Goal: Task Accomplishment & Management: Use online tool/utility

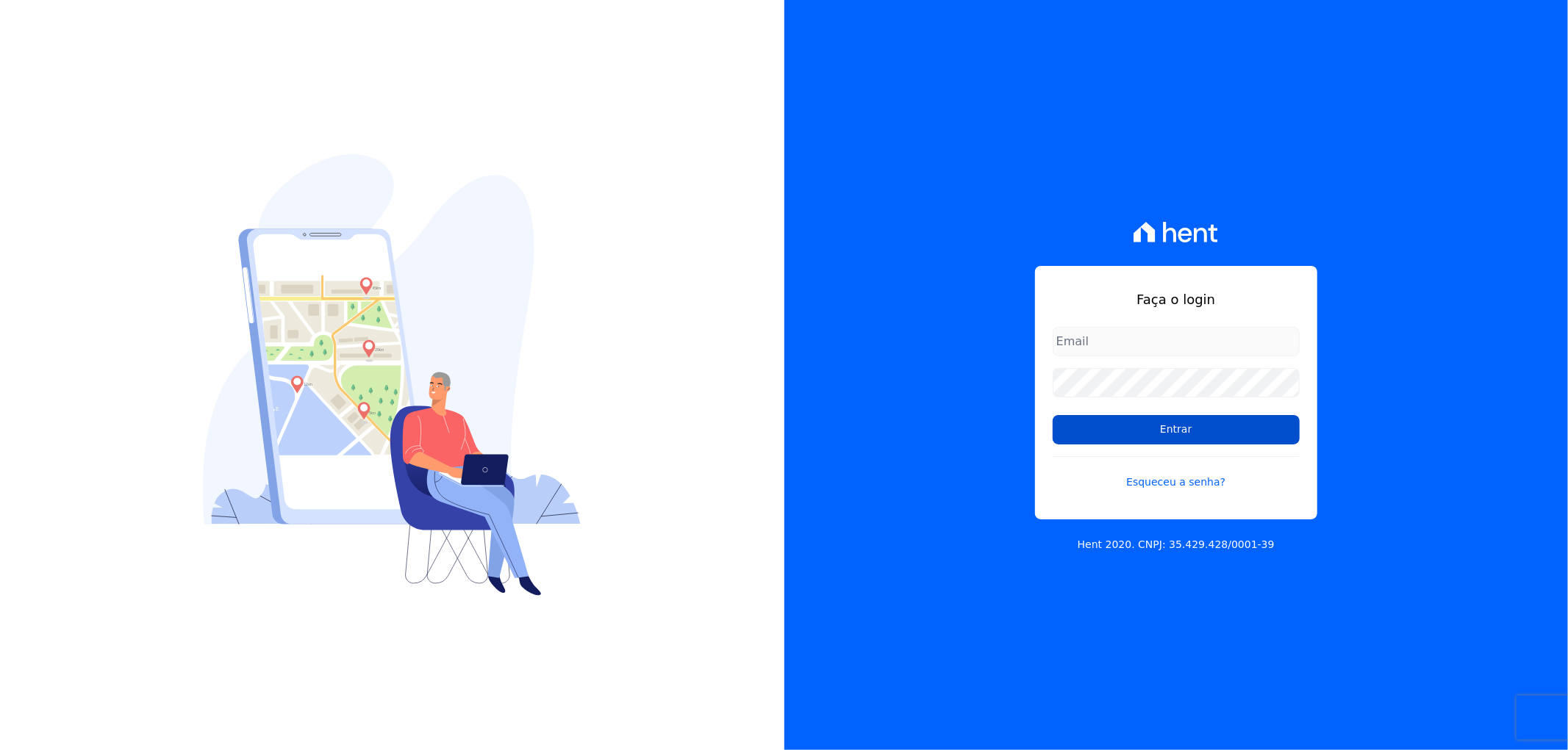
type input "[EMAIL_ADDRESS][DOMAIN_NAME]"
click at [1114, 428] on input "Entrar" at bounding box center [1176, 430] width 247 height 30
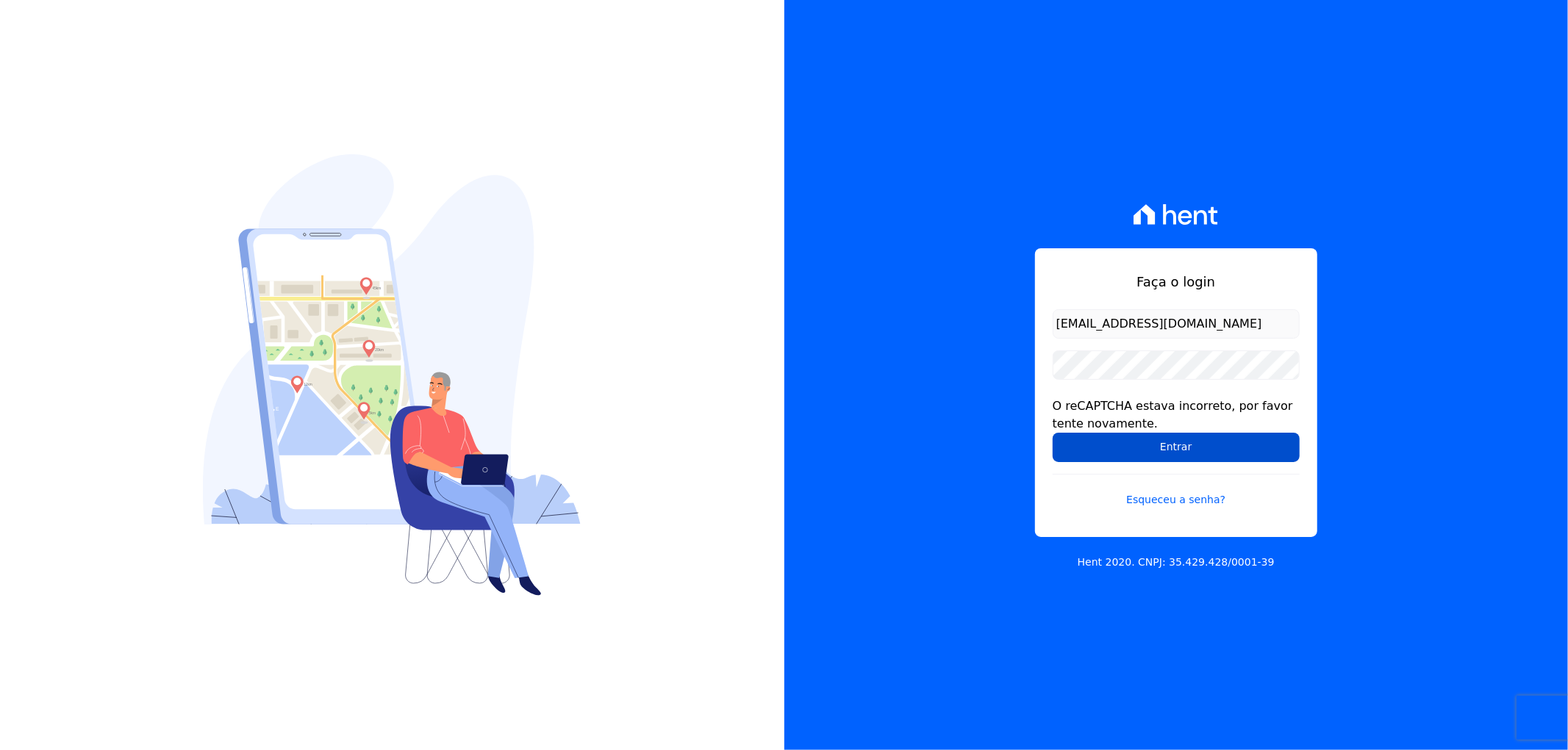
click at [1192, 450] on input "Entrar" at bounding box center [1176, 448] width 247 height 30
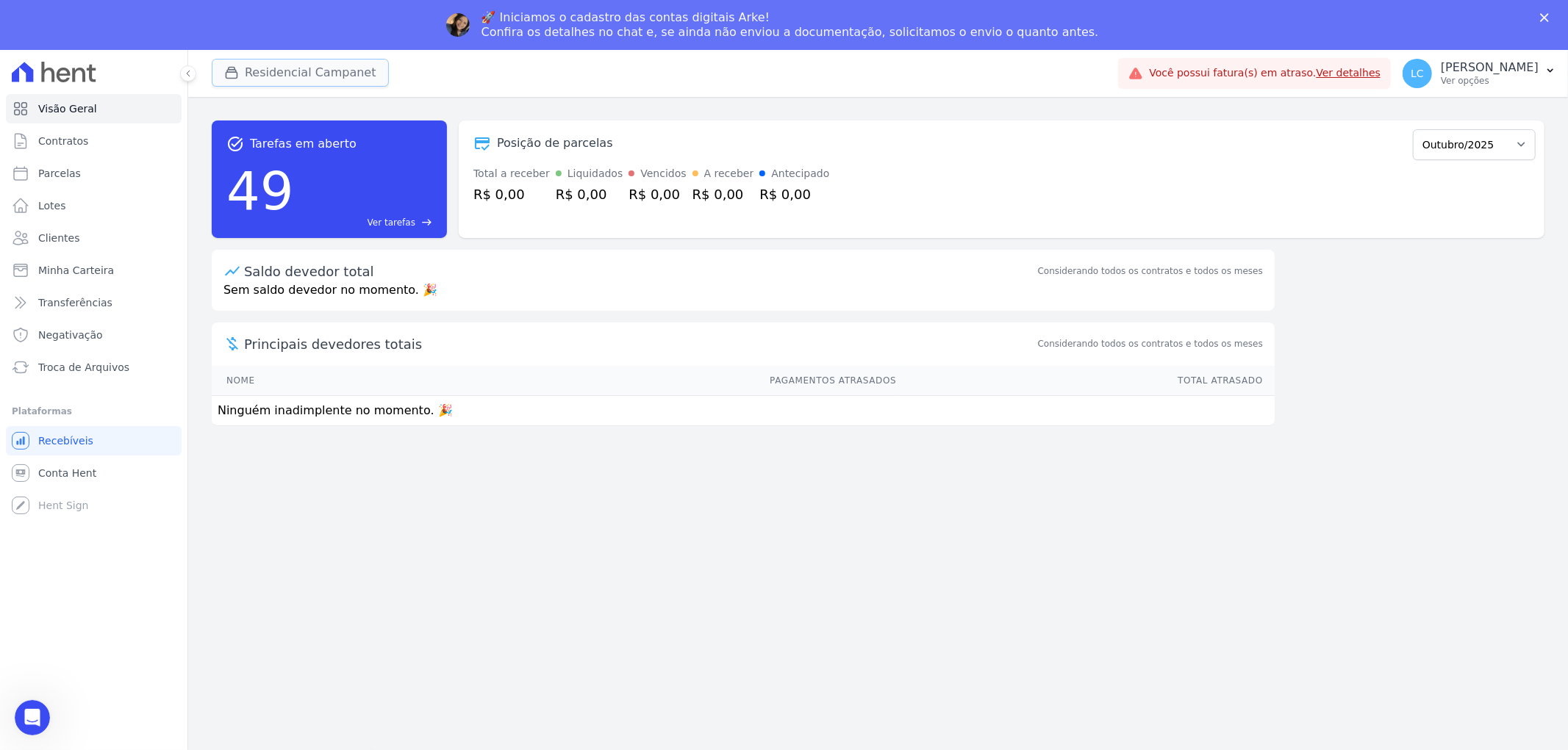
click at [254, 64] on button "Residencial Campanet" at bounding box center [300, 73] width 177 height 28
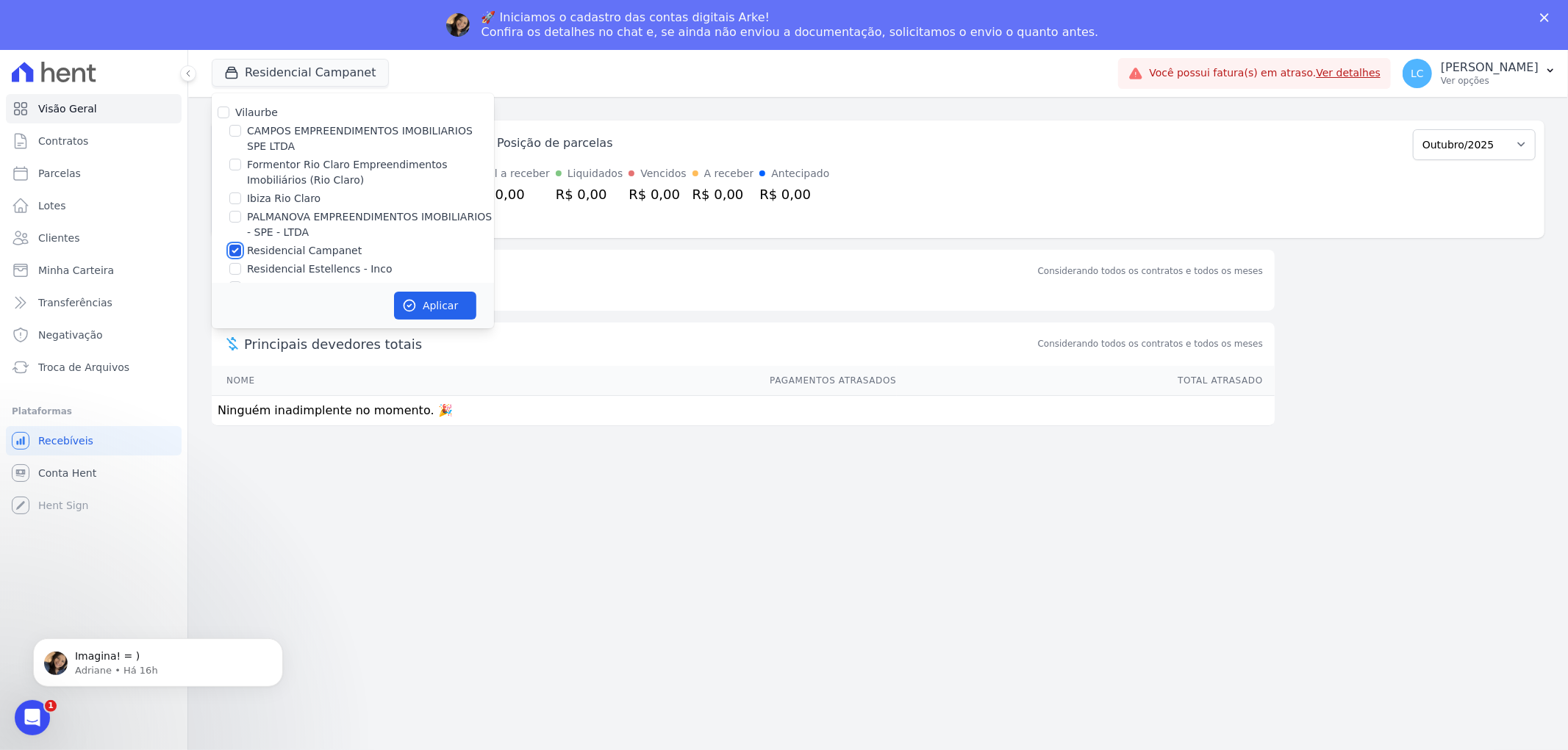
click at [235, 252] on input "Residencial Campanet" at bounding box center [235, 251] width 12 height 12
checkbox input "false"
click at [238, 126] on input "CAMPOS EMPREENDIMENTOS IMOBILIARIOS SPE LTDA" at bounding box center [235, 130] width 12 height 12
checkbox input "true"
click at [447, 307] on button "Aplicar" at bounding box center [435, 306] width 82 height 28
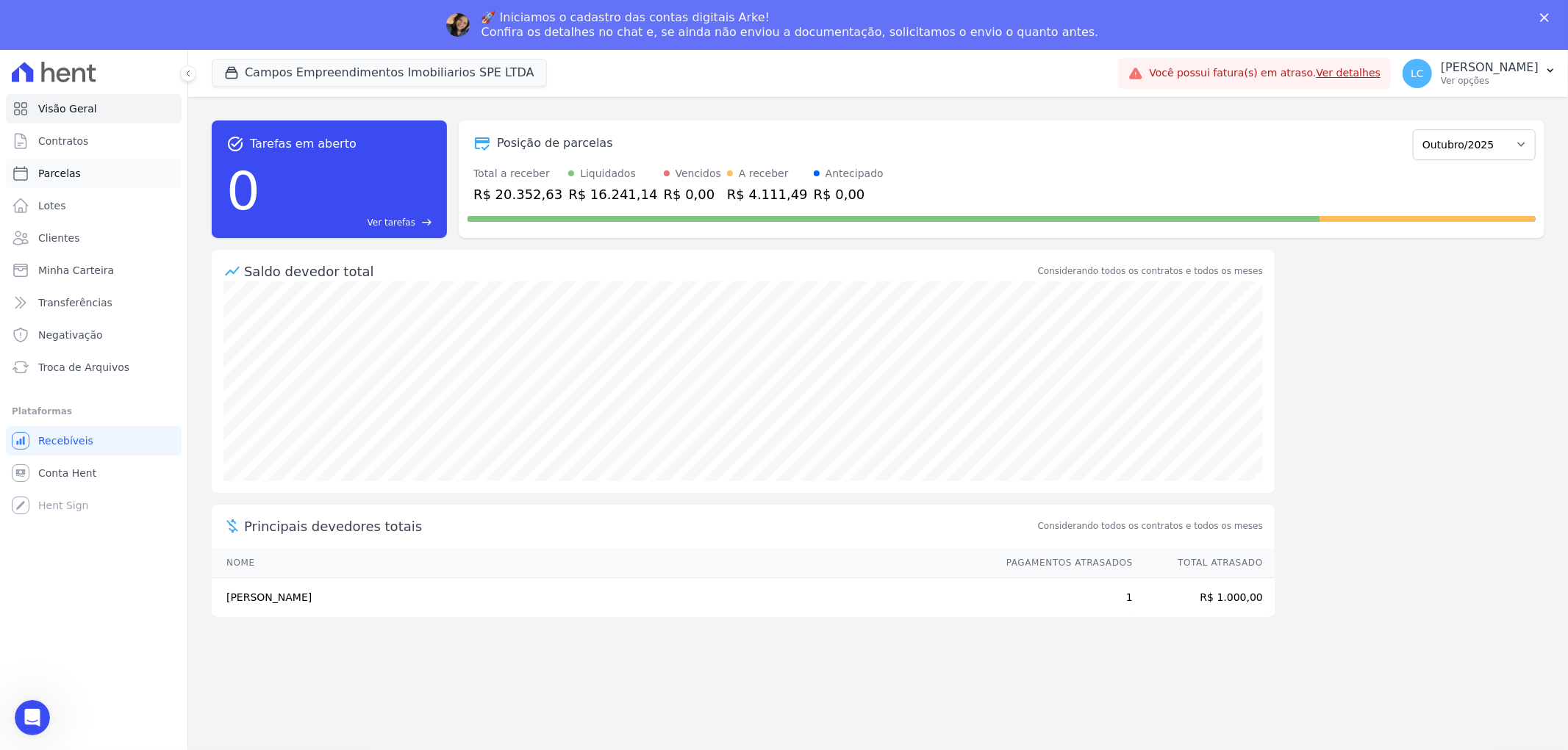
click at [50, 166] on span "Parcelas" at bounding box center [59, 173] width 43 height 15
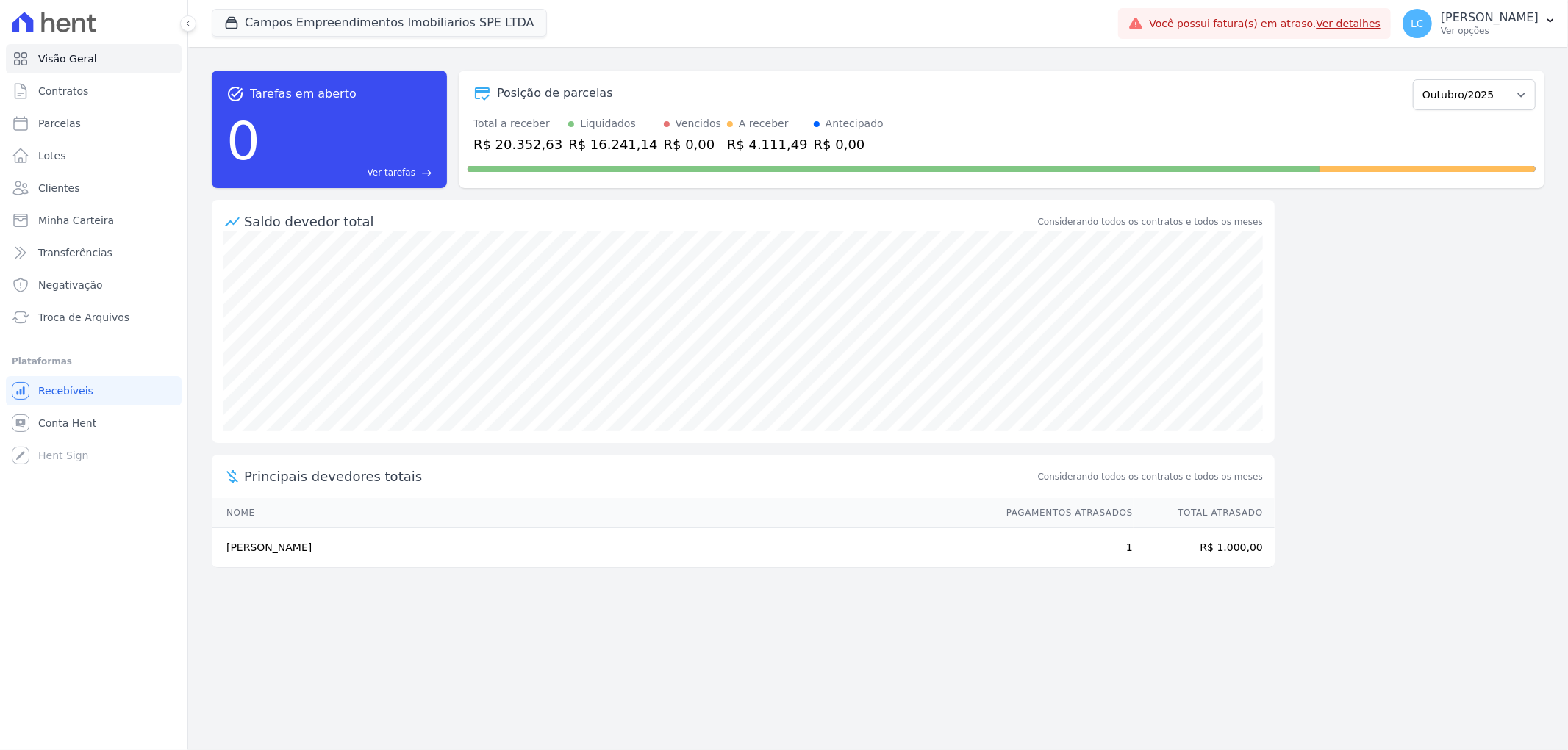
select select
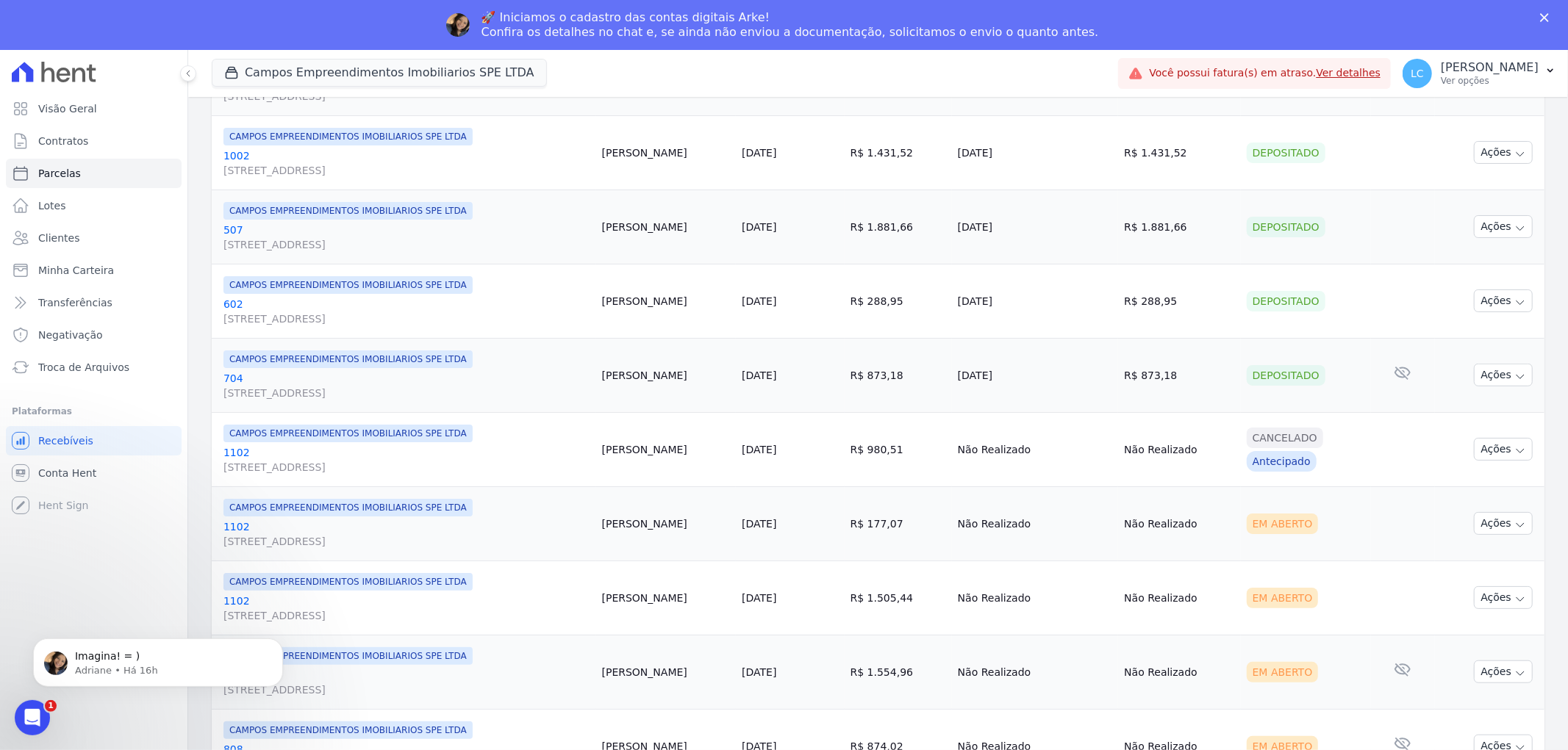
scroll to position [847, 0]
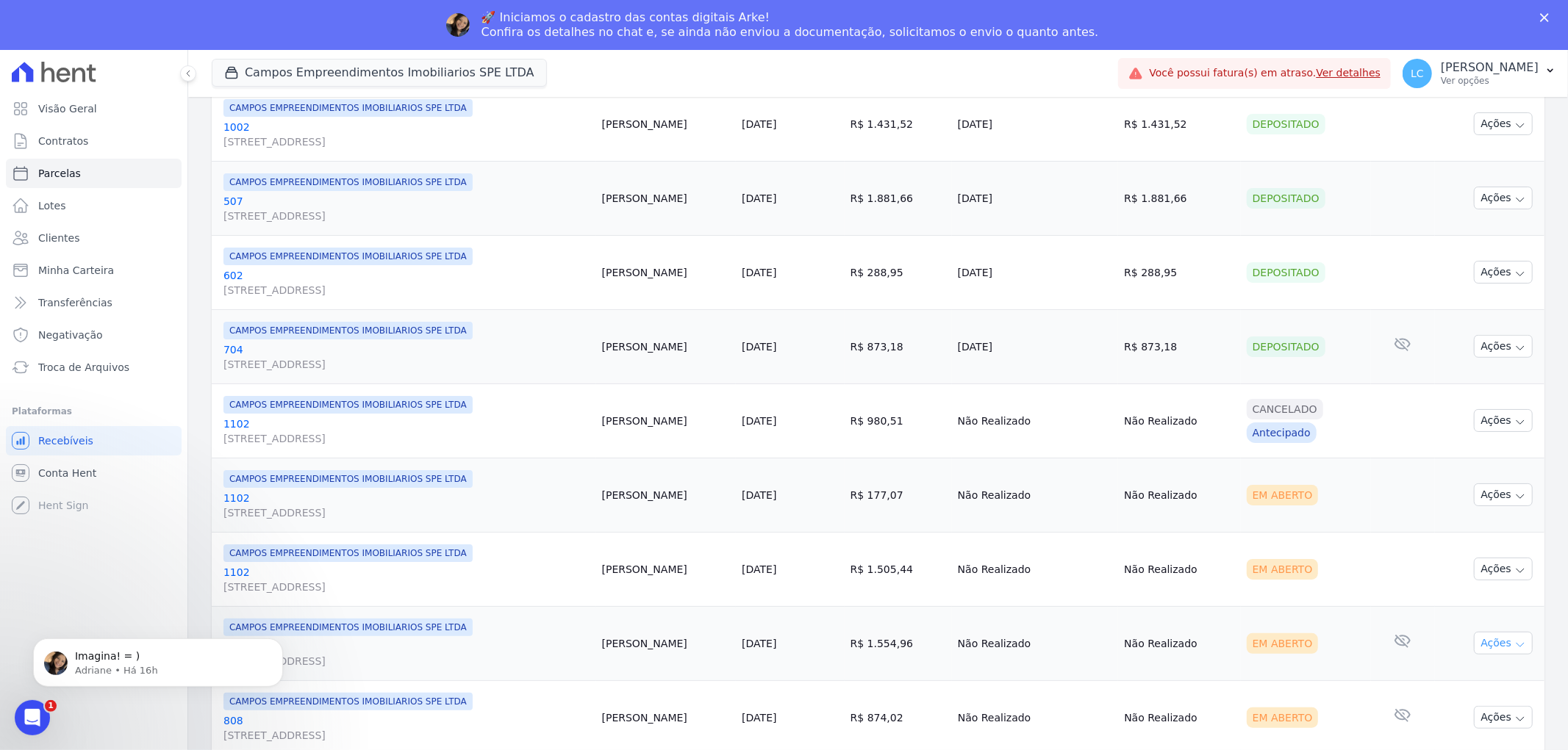
click at [1516, 652] on button "Ações" at bounding box center [1503, 643] width 59 height 23
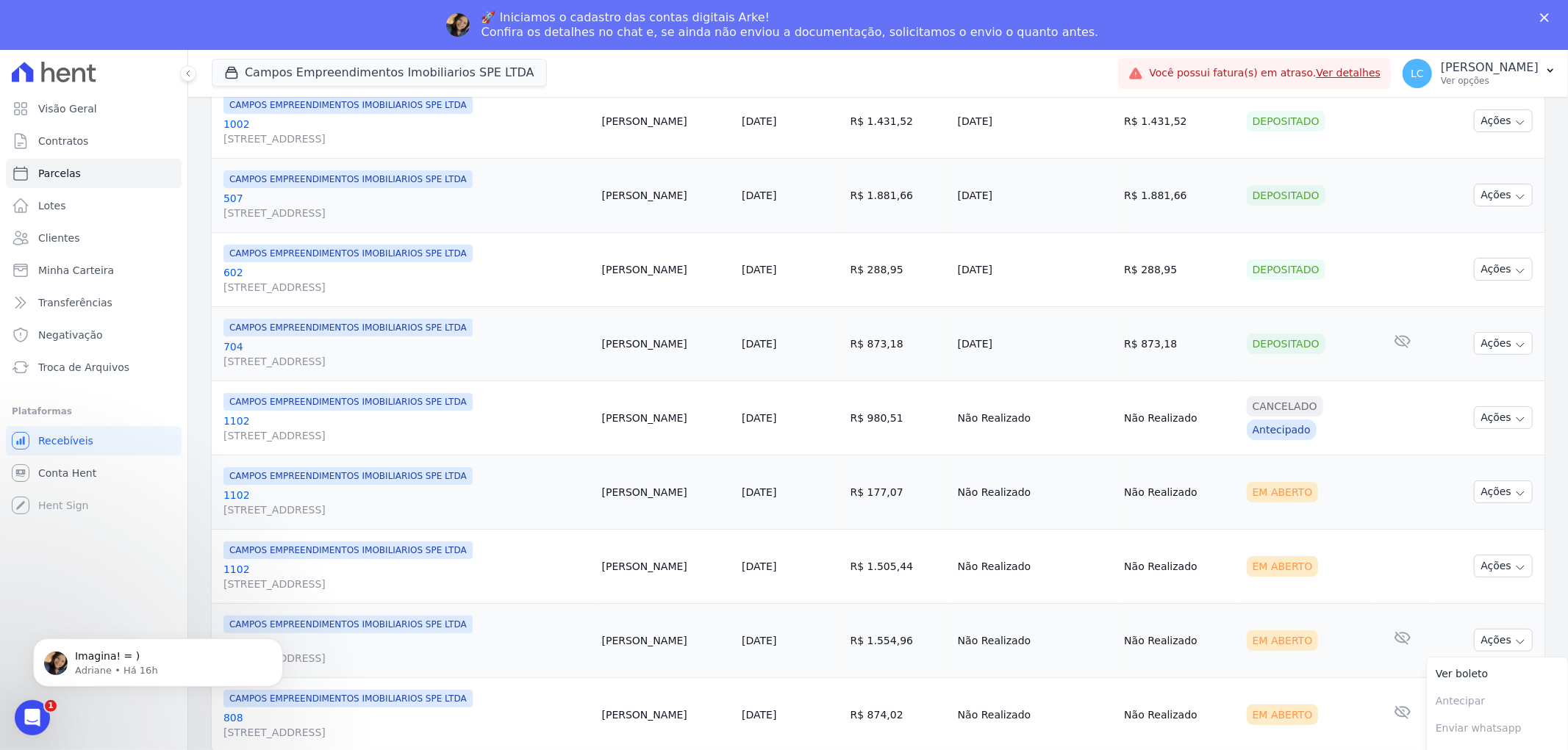
click at [1344, 620] on td "Em Aberto" at bounding box center [1306, 640] width 130 height 74
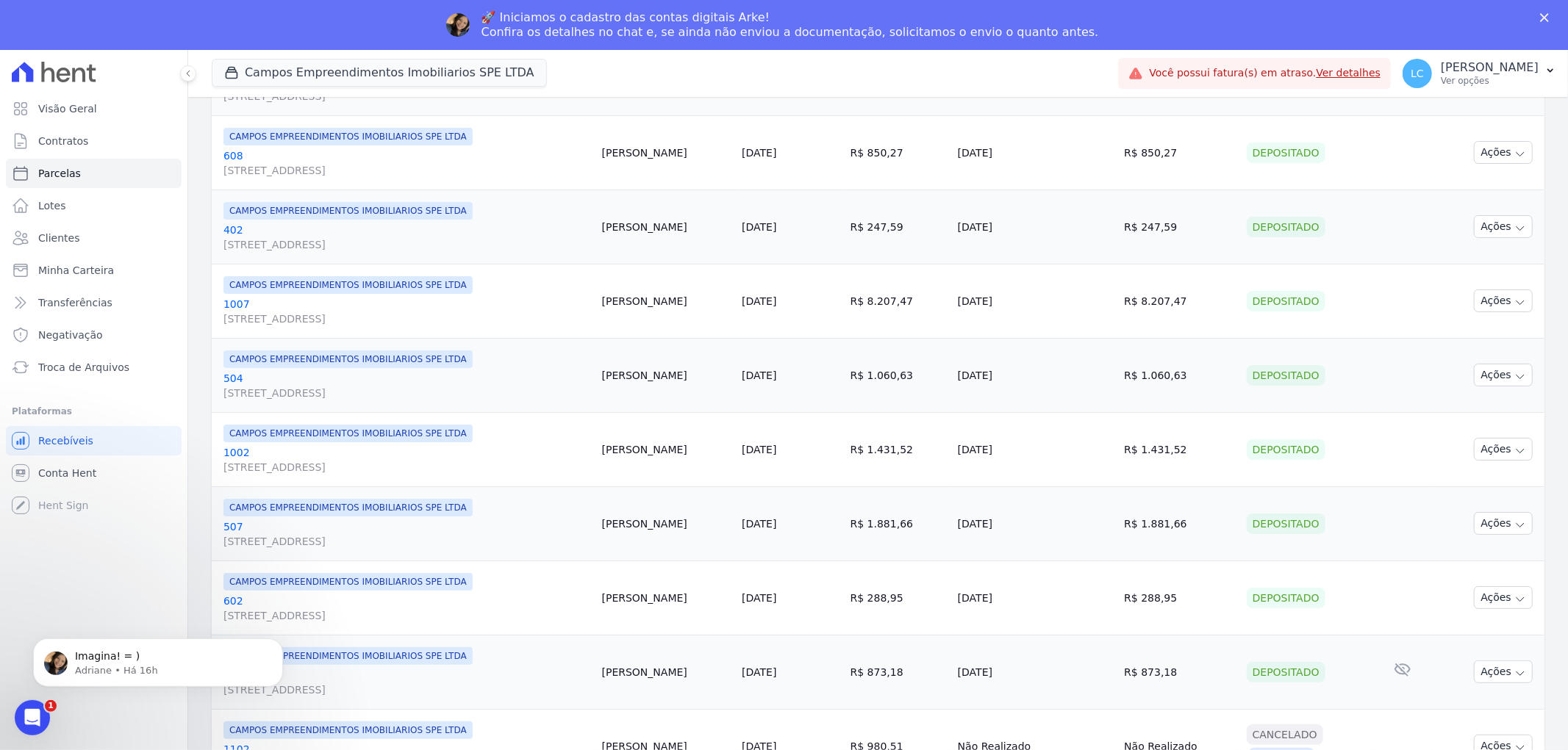
scroll to position [847, 0]
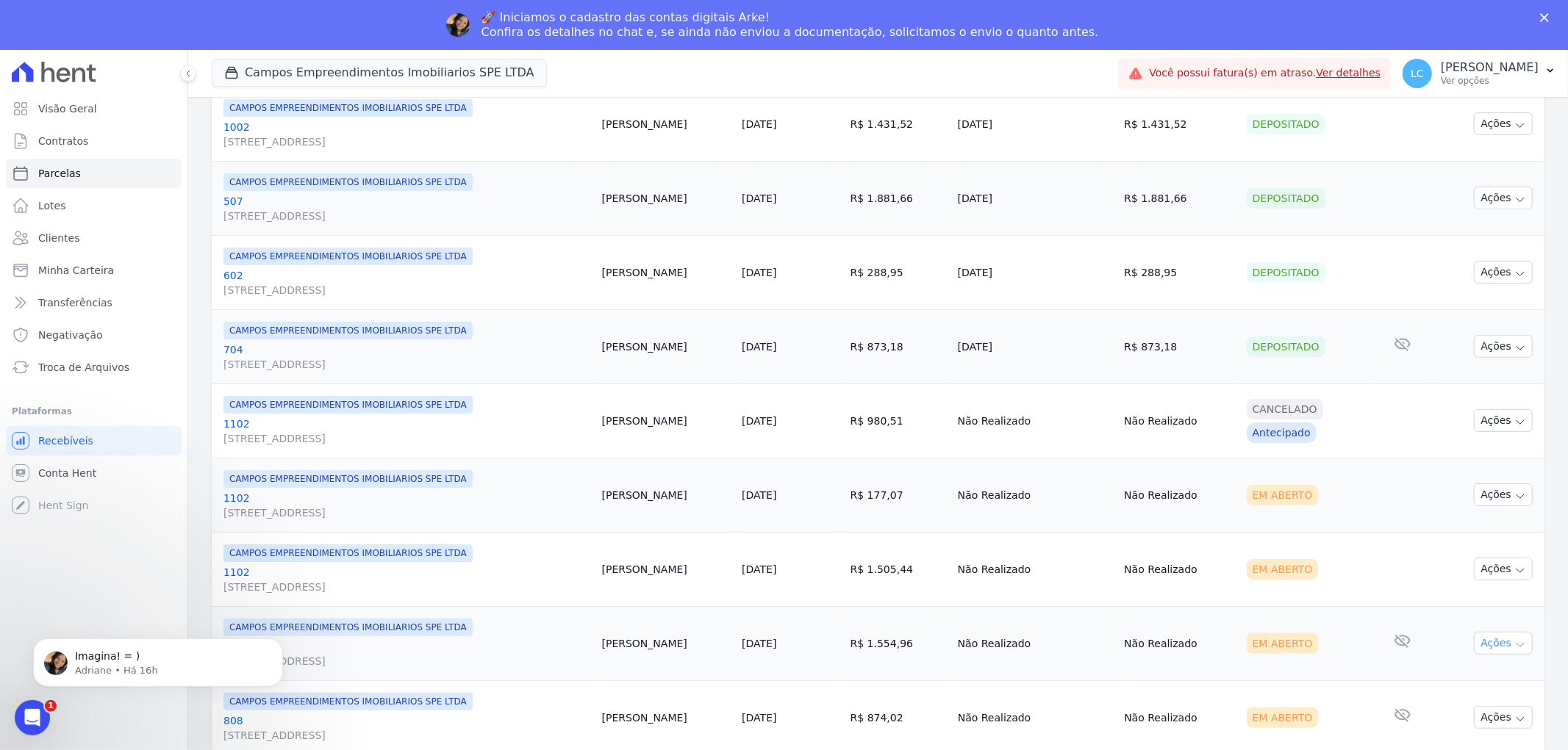
click at [1516, 647] on button "Ações" at bounding box center [1503, 643] width 59 height 23
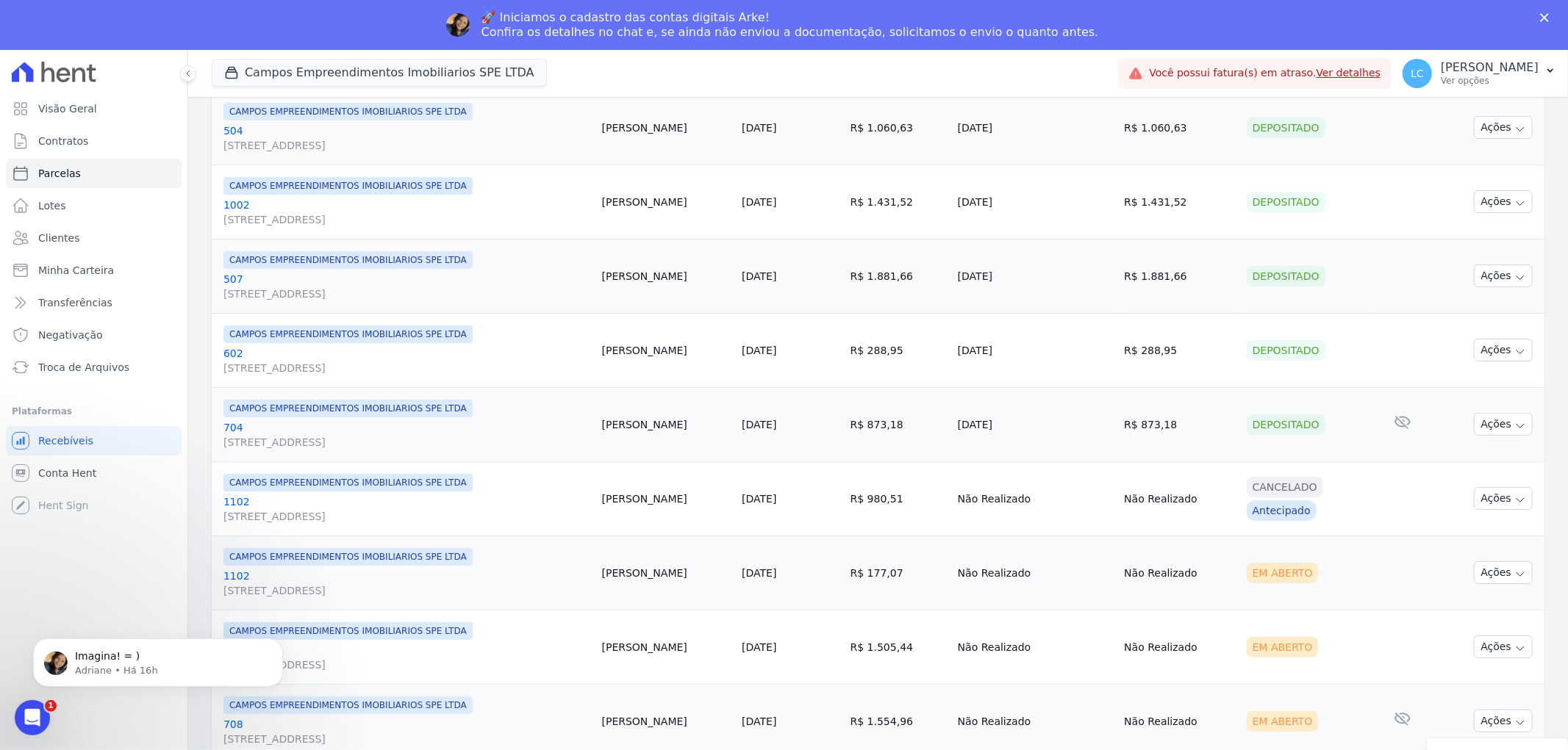
scroll to position [848, 0]
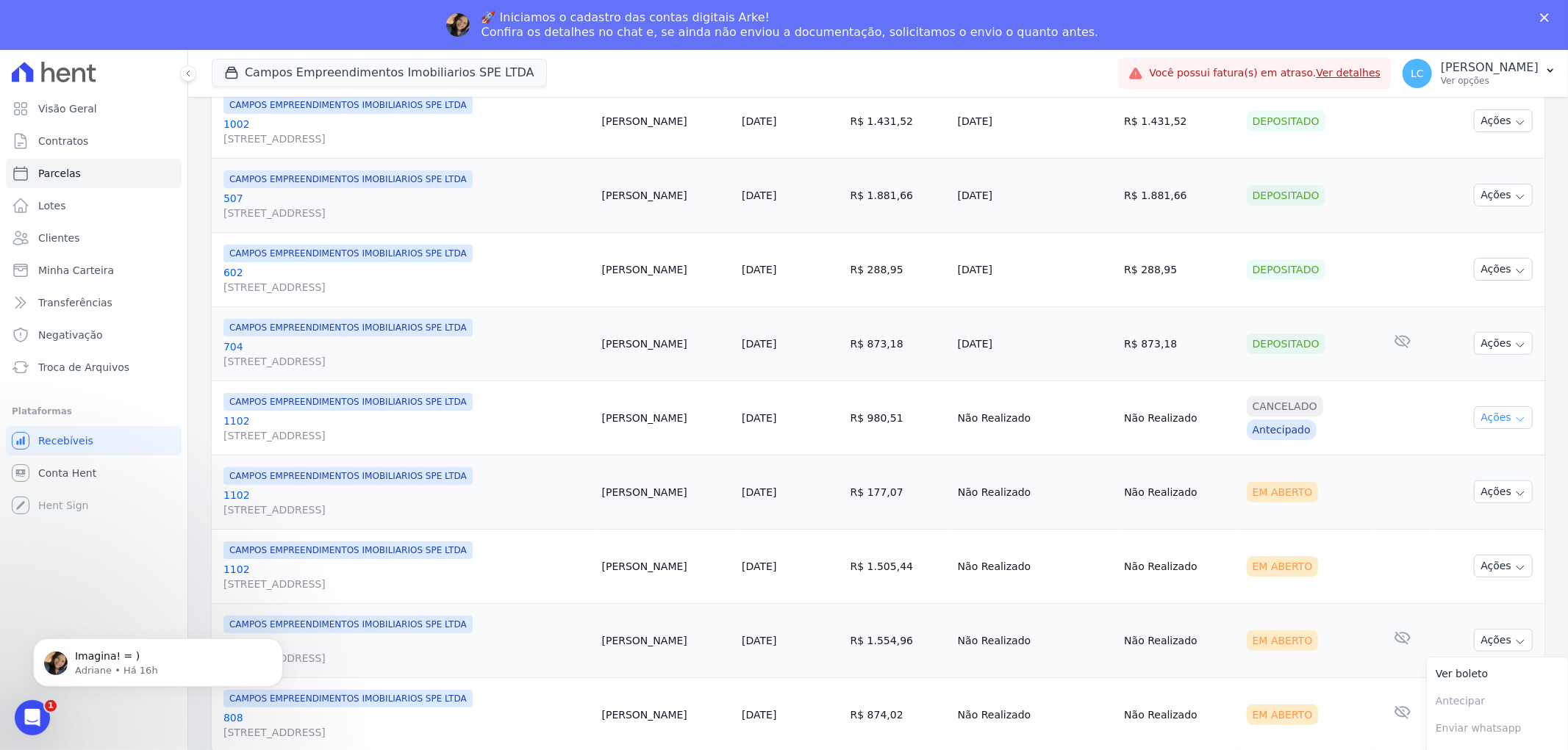
click at [1515, 421] on icon "button" at bounding box center [1520, 419] width 12 height 12
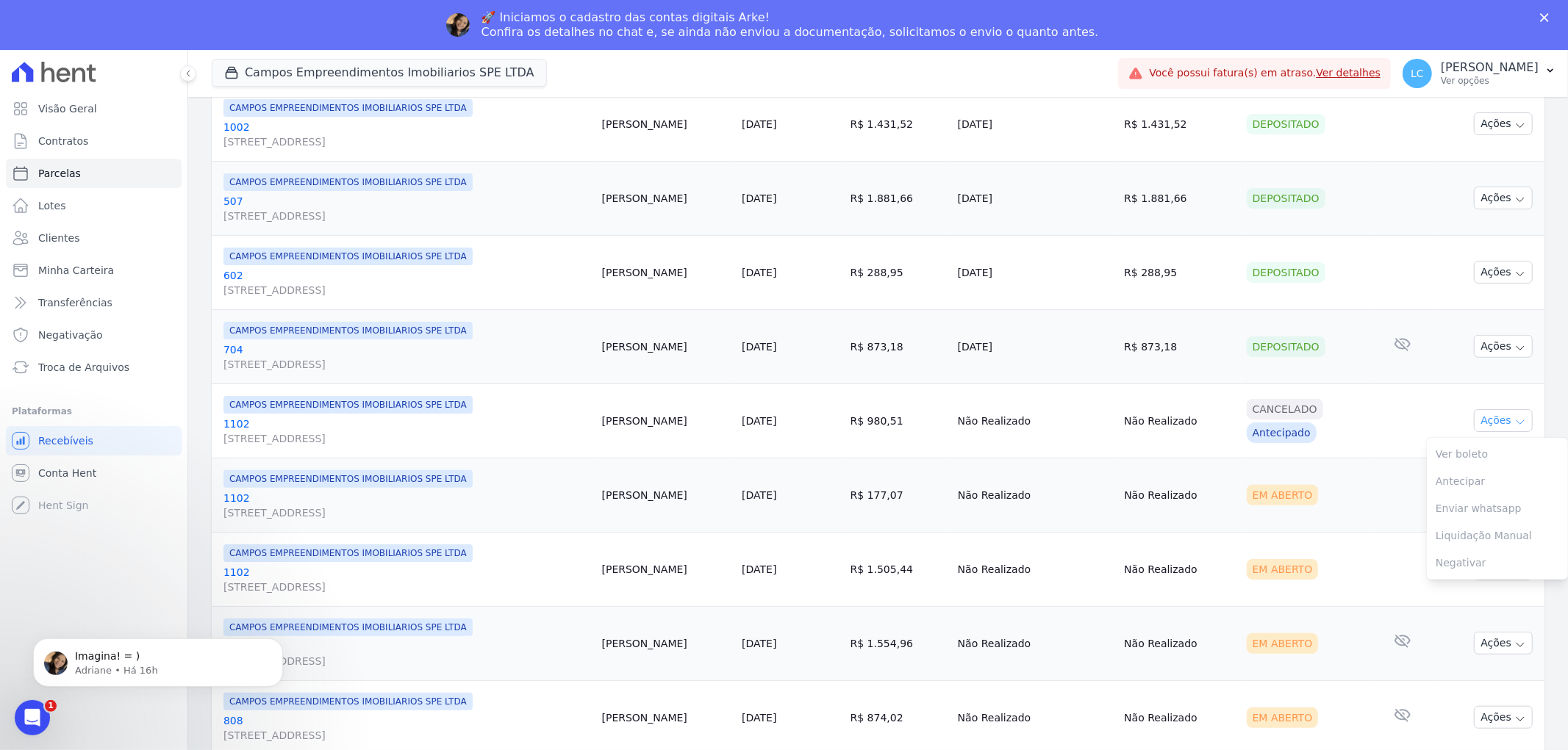
scroll to position [847, 0]
click at [1515, 426] on icon "button" at bounding box center [1520, 422] width 12 height 12
click at [1496, 648] on button "Ações" at bounding box center [1503, 643] width 59 height 23
click at [1463, 674] on link "Ver boleto" at bounding box center [1498, 675] width 141 height 27
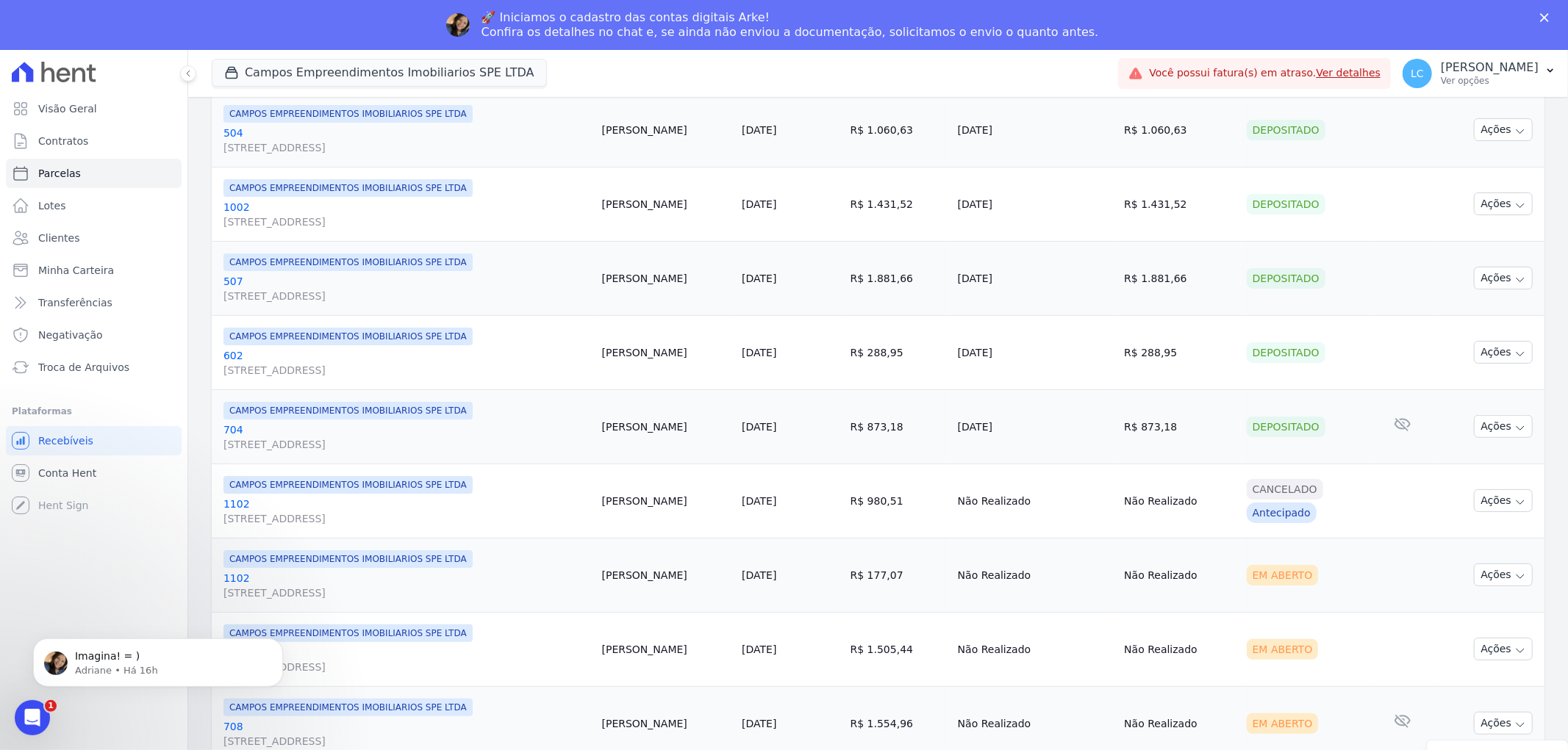
scroll to position [848, 0]
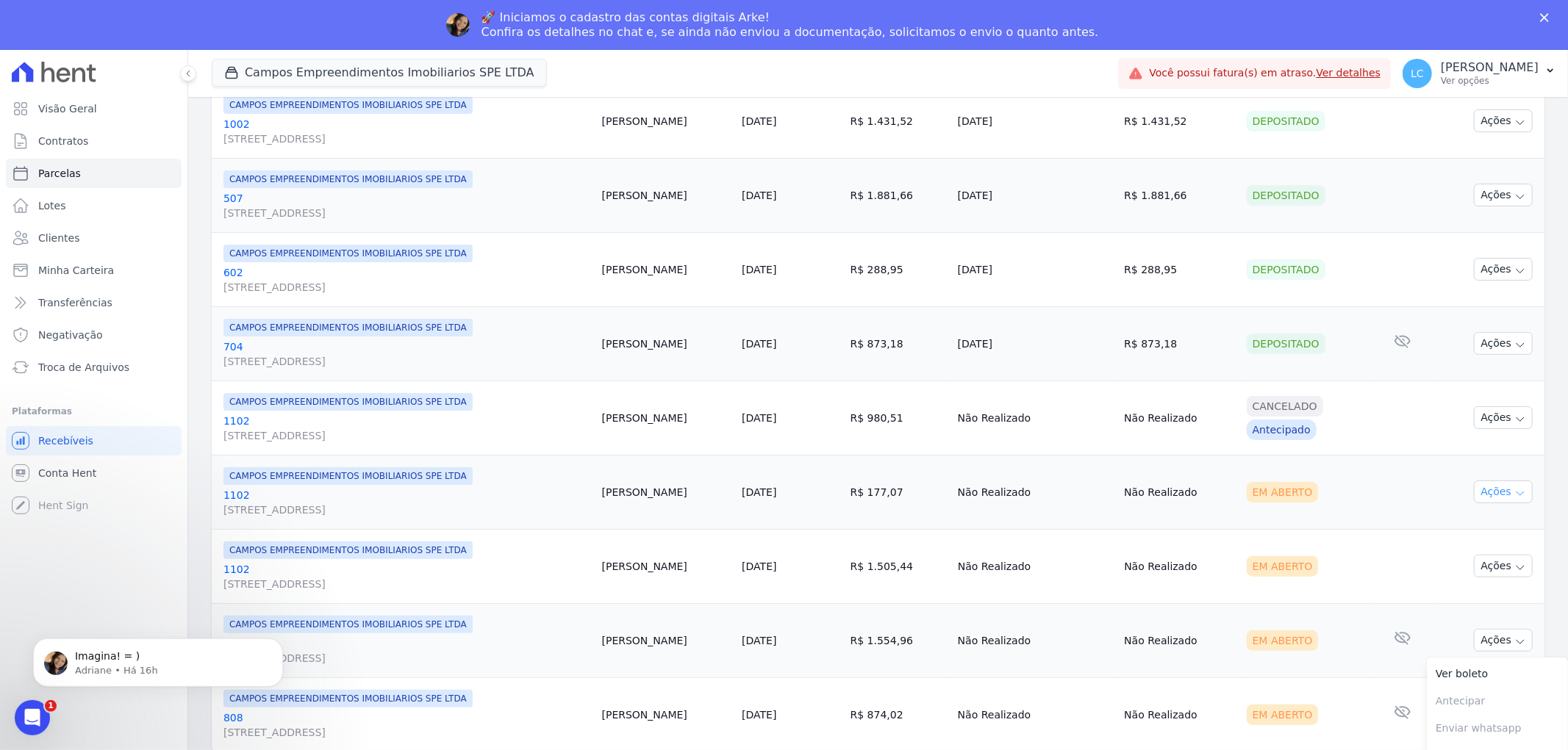
click at [1515, 491] on icon "button" at bounding box center [1520, 493] width 12 height 12
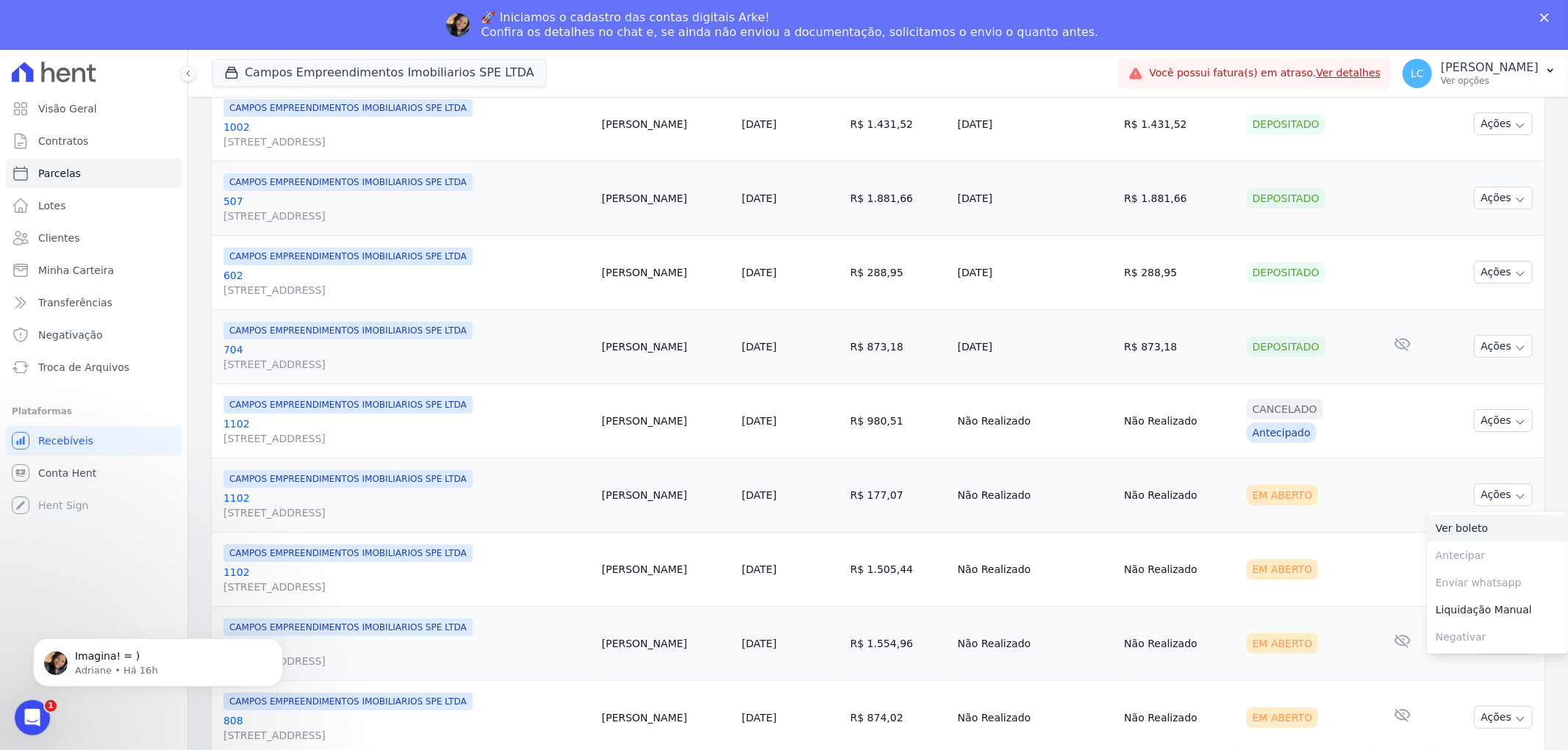
click at [1481, 529] on link "Ver boleto" at bounding box center [1498, 528] width 141 height 27
click at [1328, 573] on div "Em Aberto" at bounding box center [1306, 570] width 119 height 20
click at [1515, 570] on icon "button" at bounding box center [1520, 570] width 12 height 12
click at [1457, 599] on link "Ver boleto" at bounding box center [1498, 602] width 141 height 27
click at [119, 657] on span "Imagina! = )" at bounding box center [107, 655] width 65 height 12
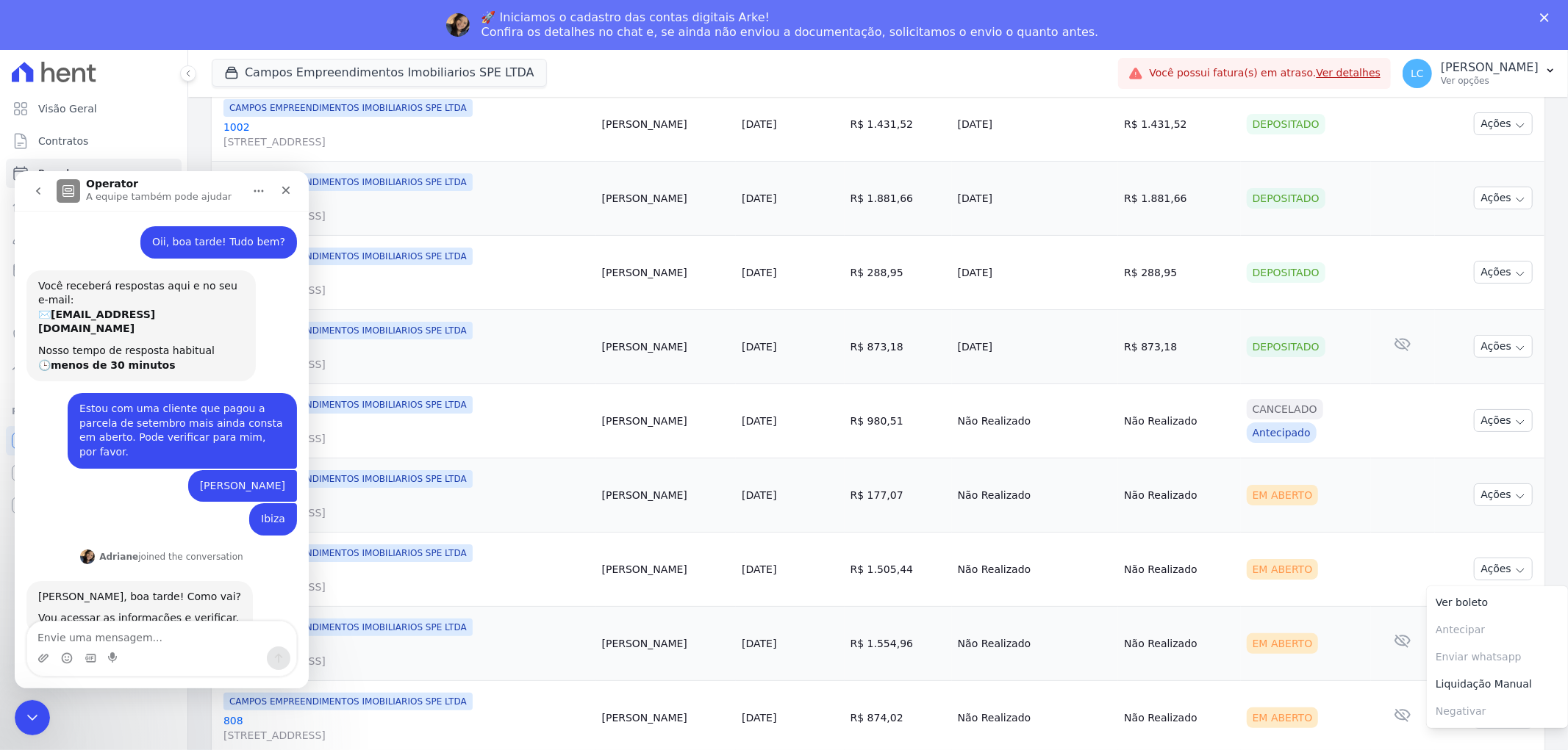
scroll to position [17, 0]
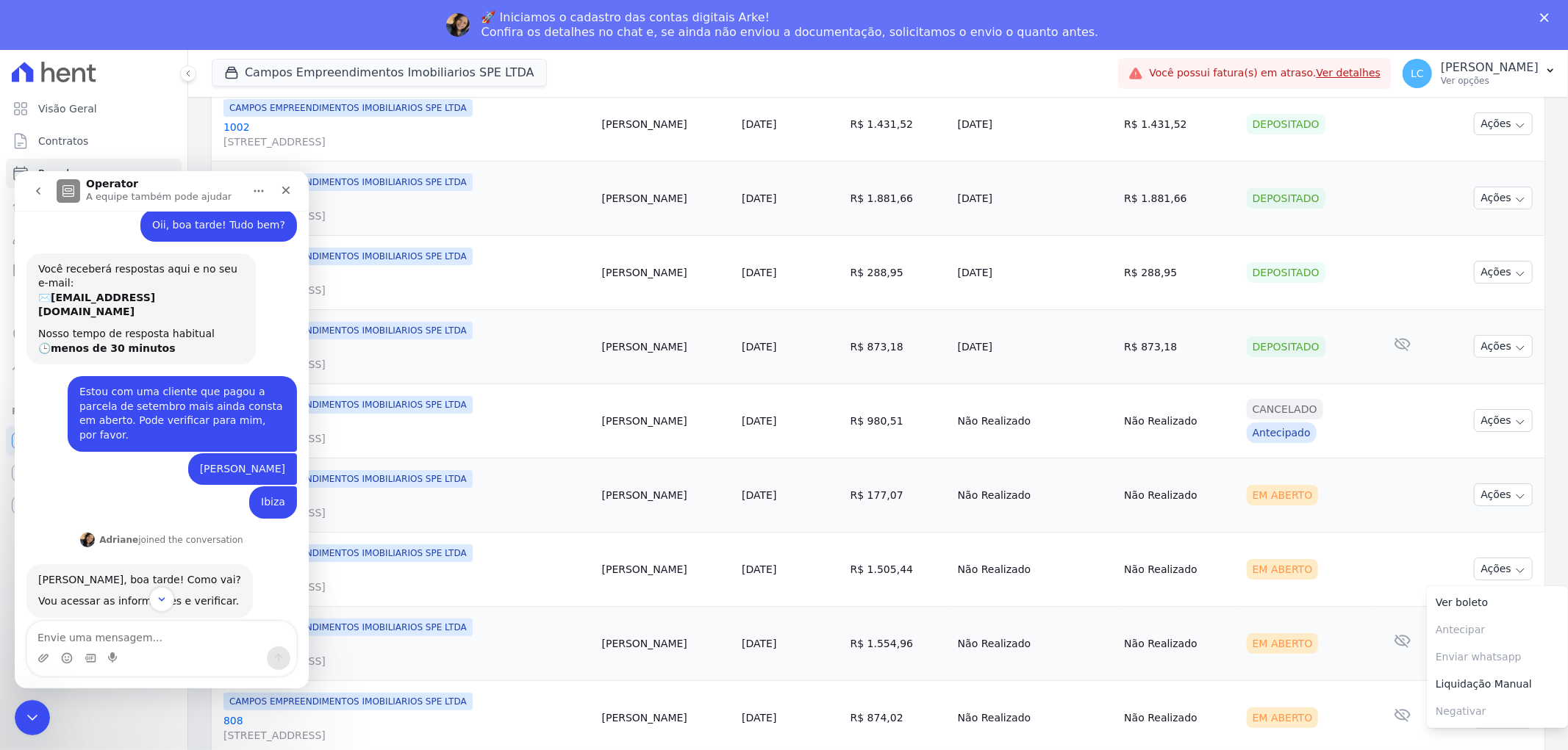
click at [111, 637] on textarea "Envie uma mensagem..." at bounding box center [162, 634] width 269 height 25
type textarea "Oiii, bom diaaa"
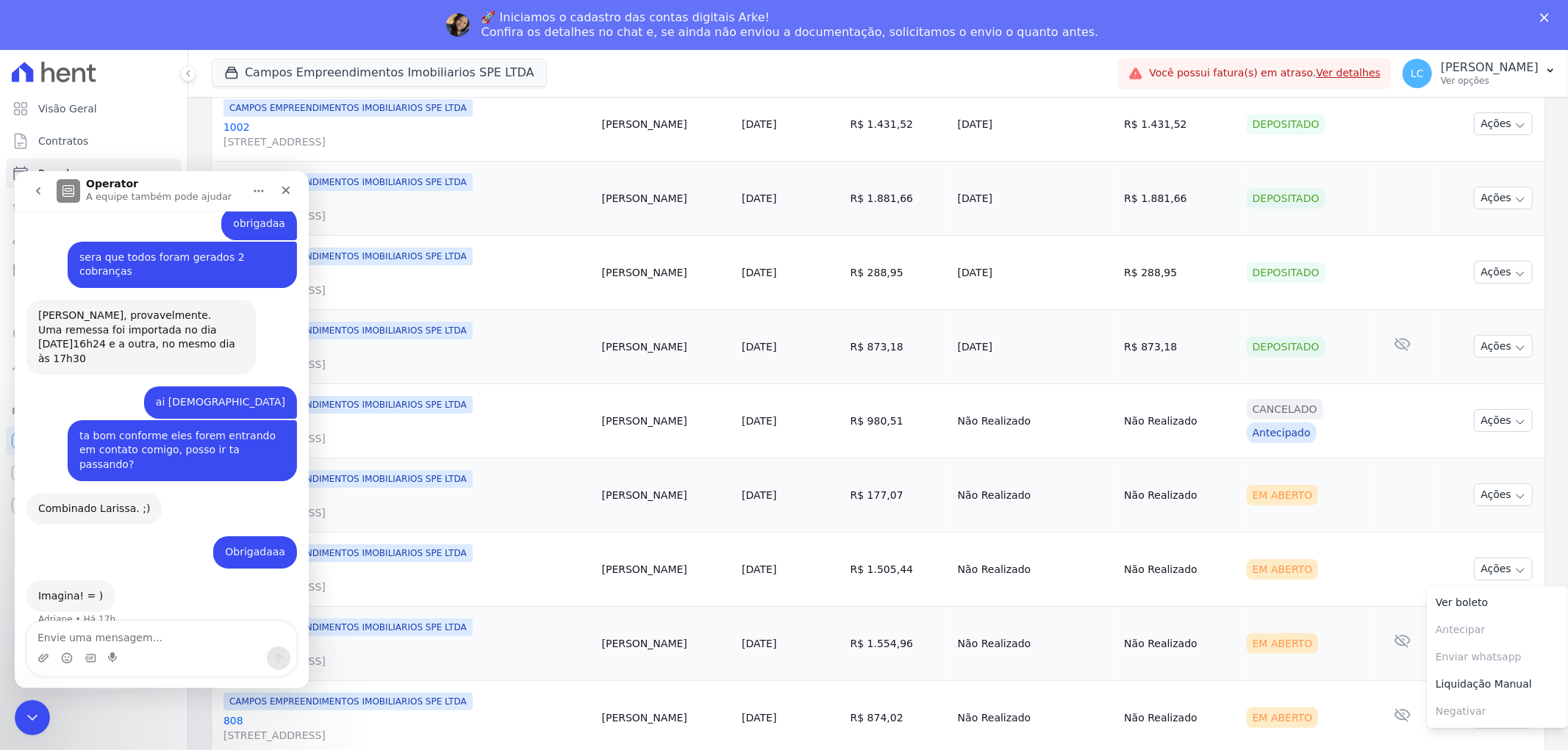
scroll to position [942, 0]
type textarea "tudo bem?"
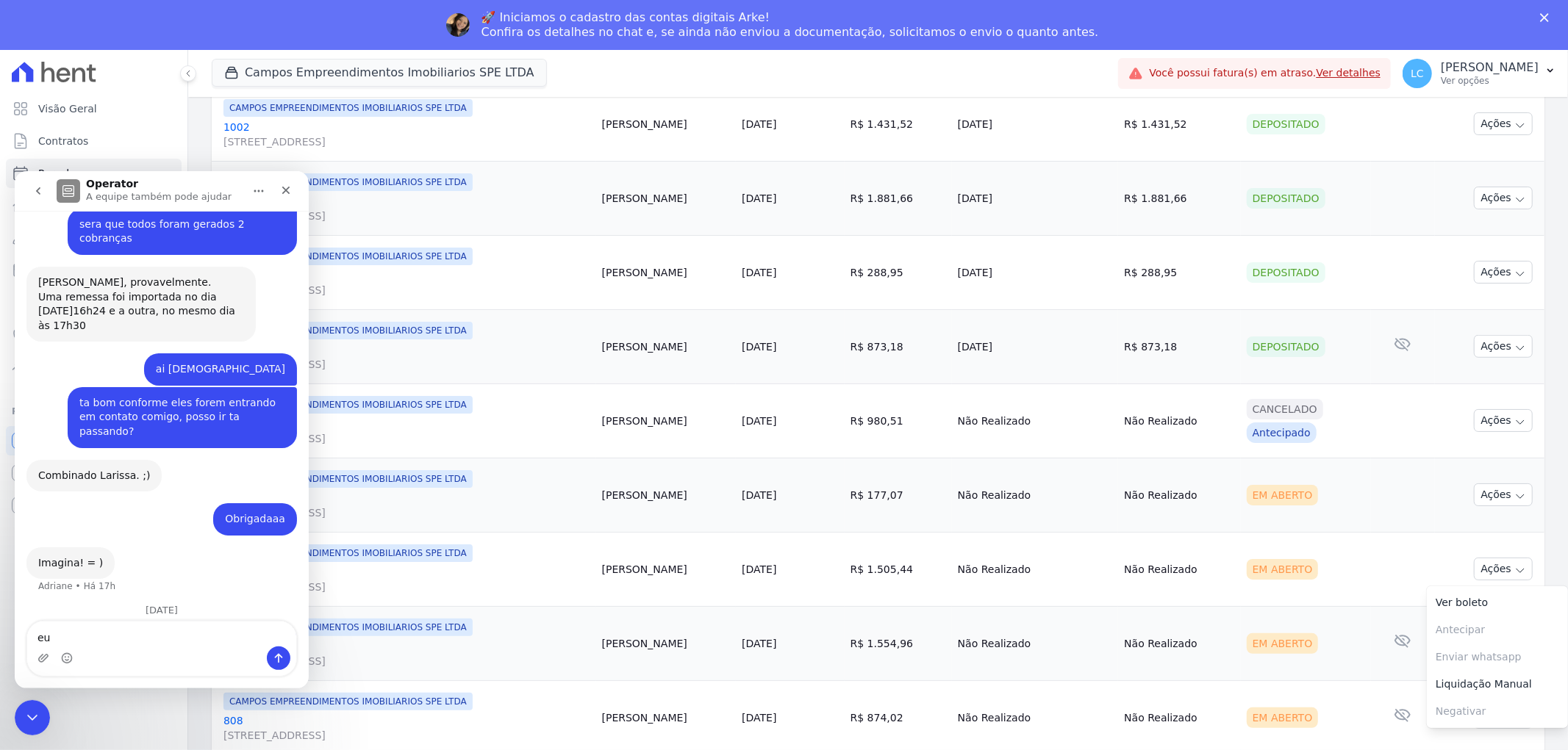
scroll to position [975, 0]
type textarea "eu de novo"
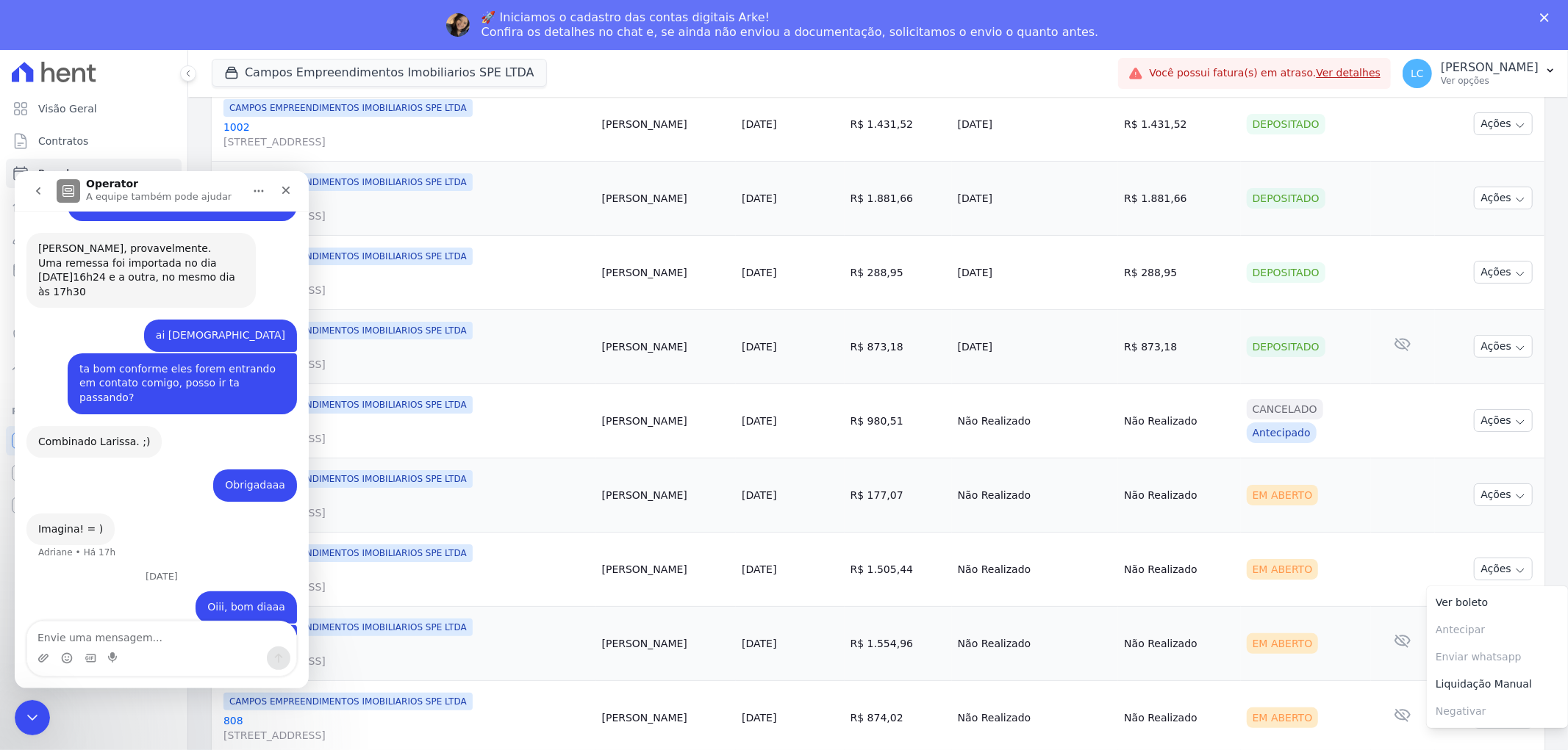
scroll to position [1009, 0]
type textarea "[PERSON_NAME] [PERSON_NAME] - [GEOGRAPHIC_DATA]"
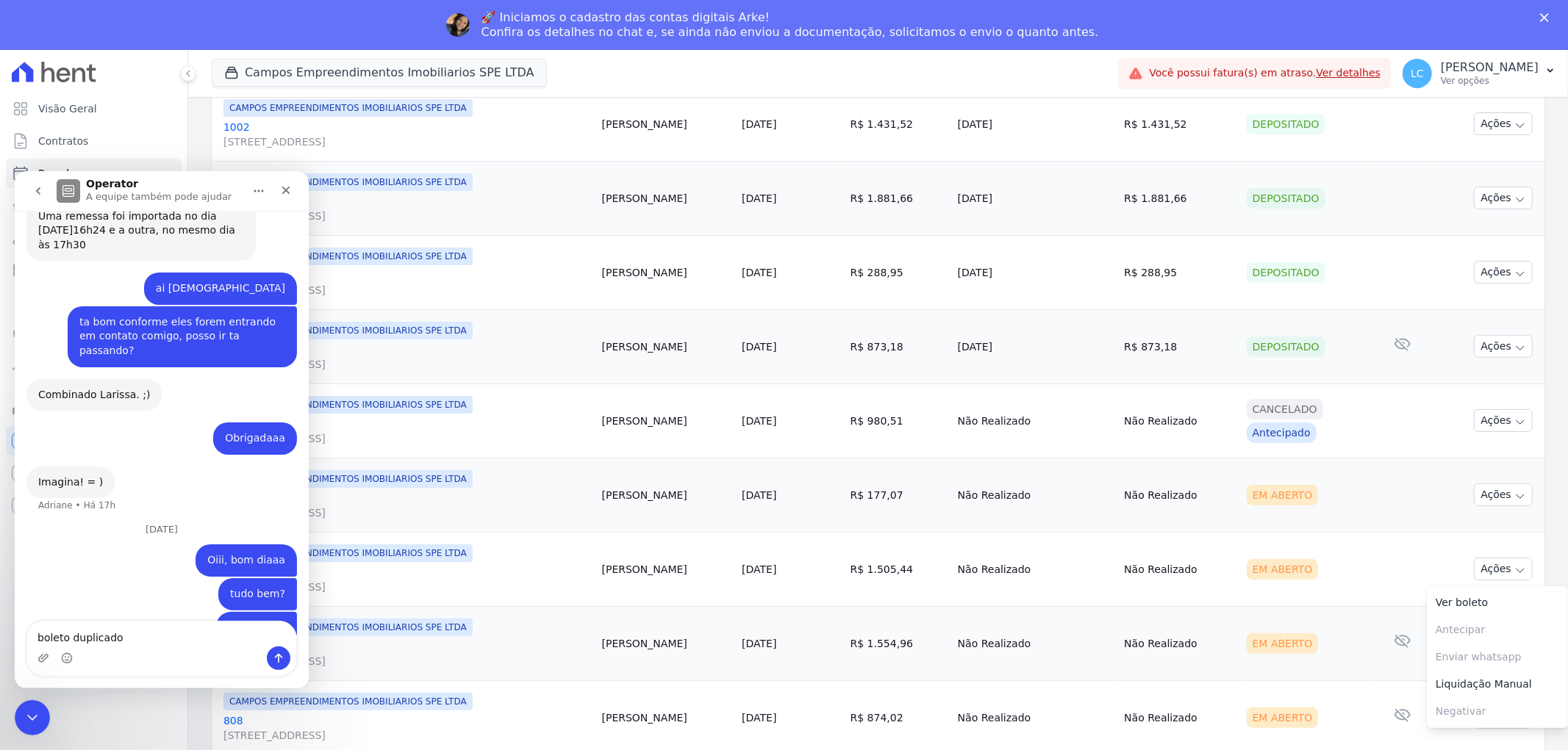
type textarea "boleto duplicado"
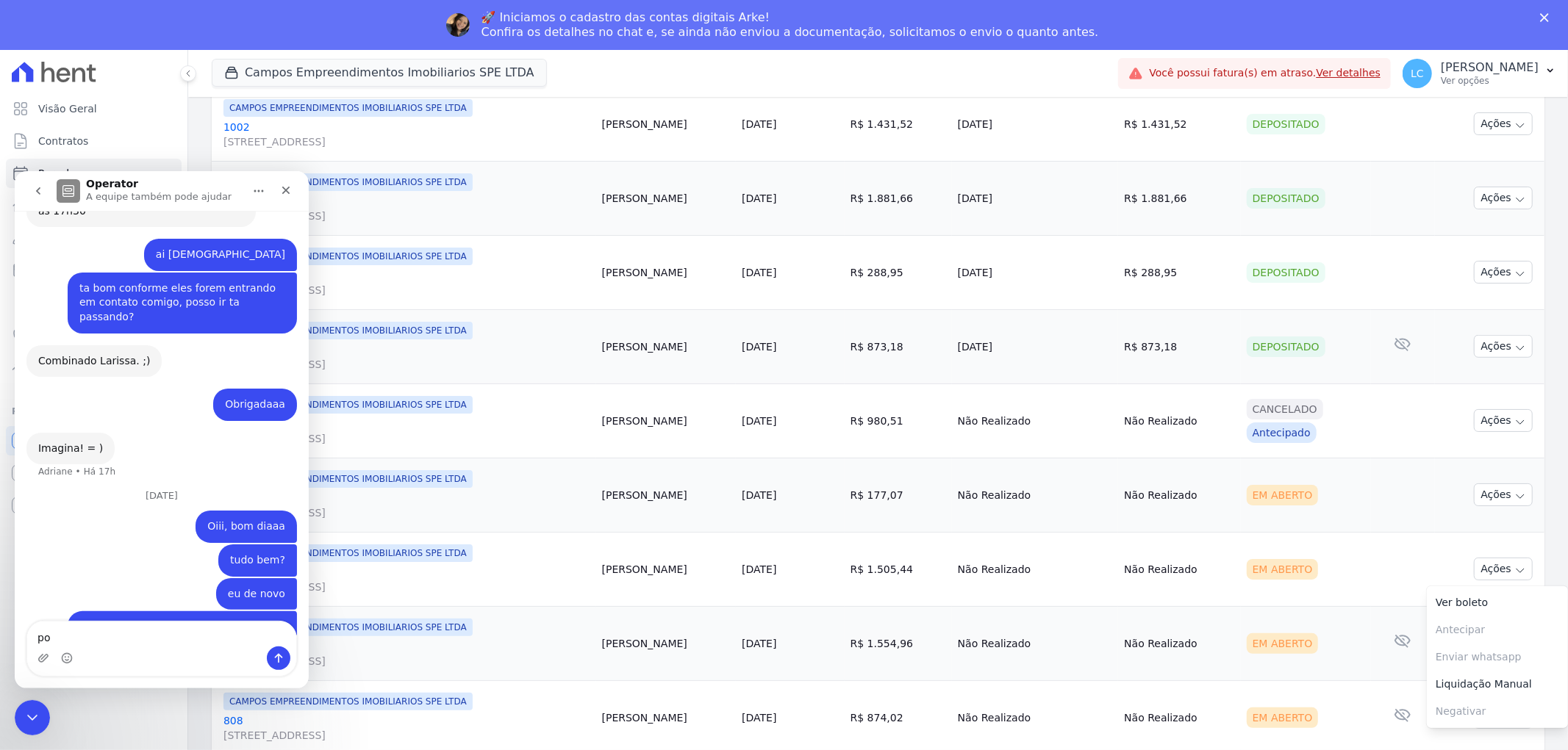
type textarea "p"
